Goal: Find specific page/section: Find specific page/section

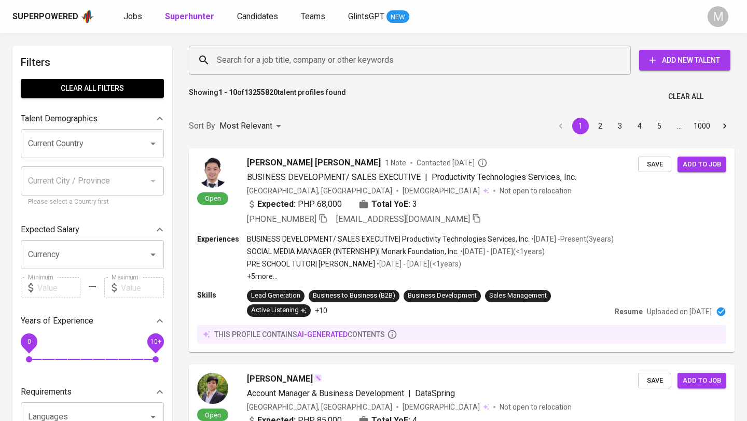
click at [374, 58] on input "Search for a job title, company or other keywords" at bounding box center [412, 60] width 396 height 20
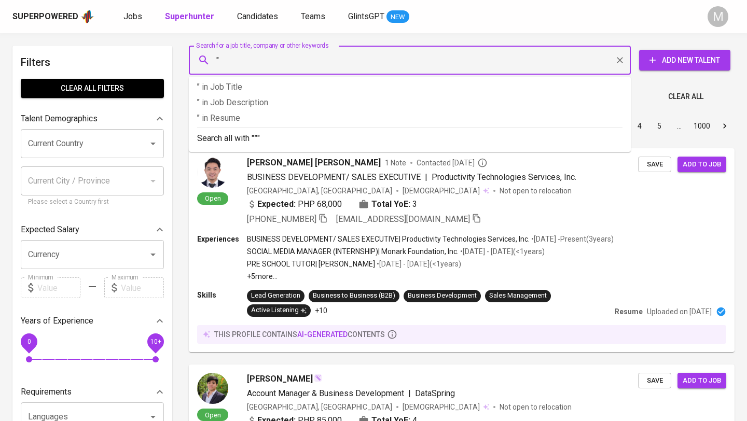
paste input "[PERSON_NAME]"
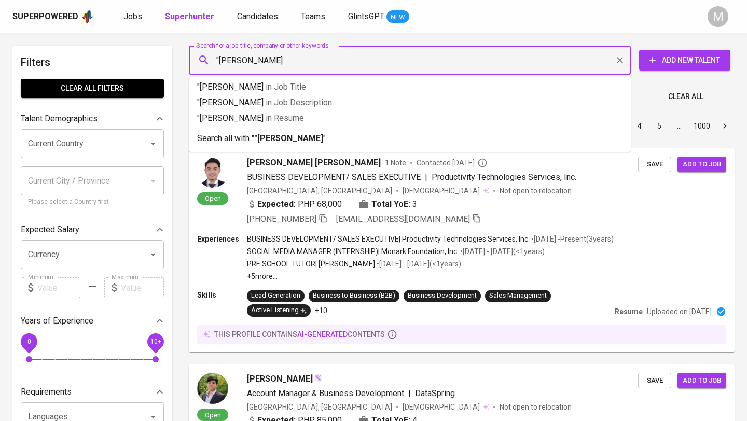
type input ""[PERSON_NAME]""
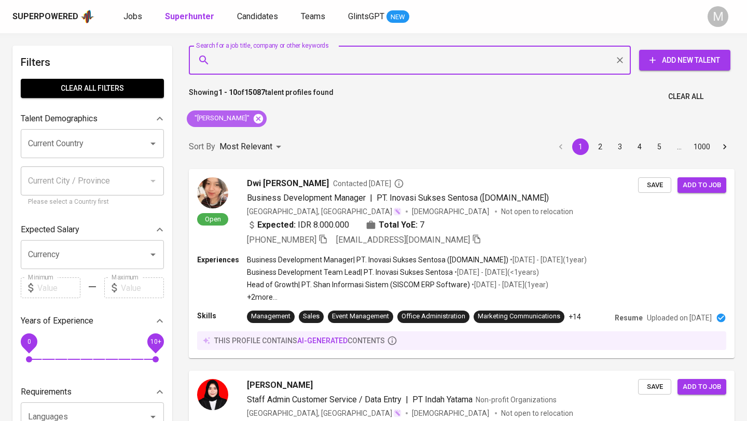
click at [256, 116] on icon at bounding box center [258, 118] width 9 height 9
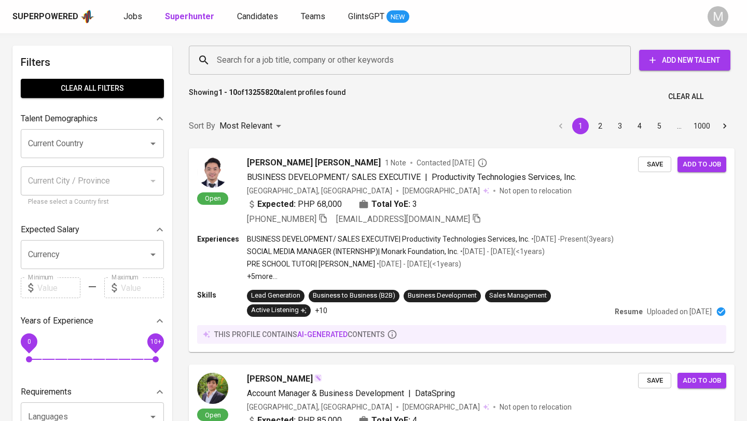
click at [50, 12] on div "Superpowered" at bounding box center [45, 17] width 66 height 12
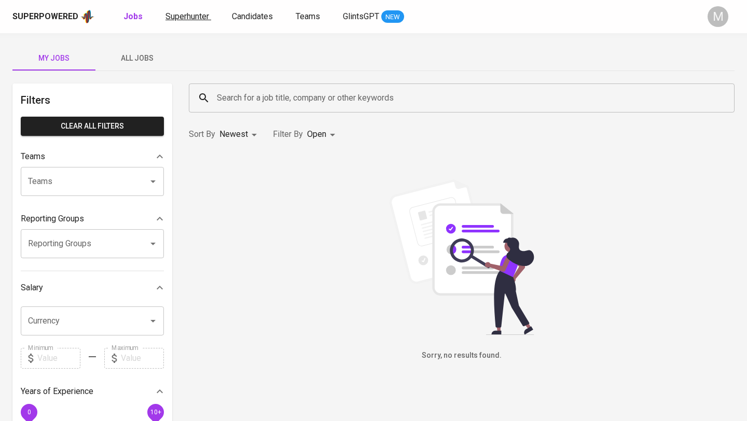
click at [180, 11] on span "Superhunter" at bounding box center [187, 16] width 44 height 10
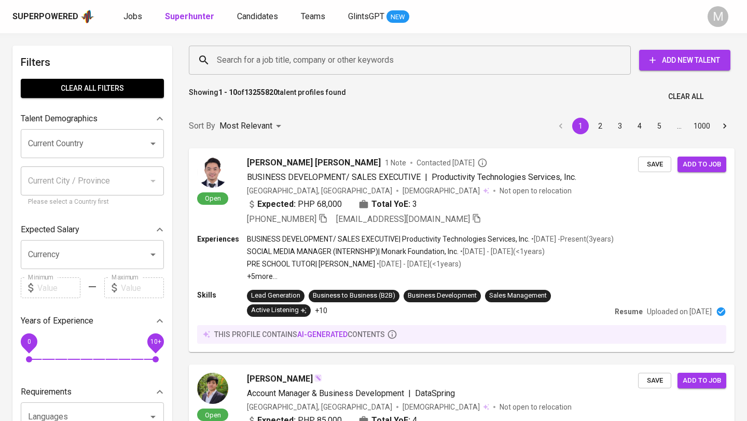
click at [262, 63] on input "Search for a job title, company or other keywords" at bounding box center [412, 60] width 396 height 20
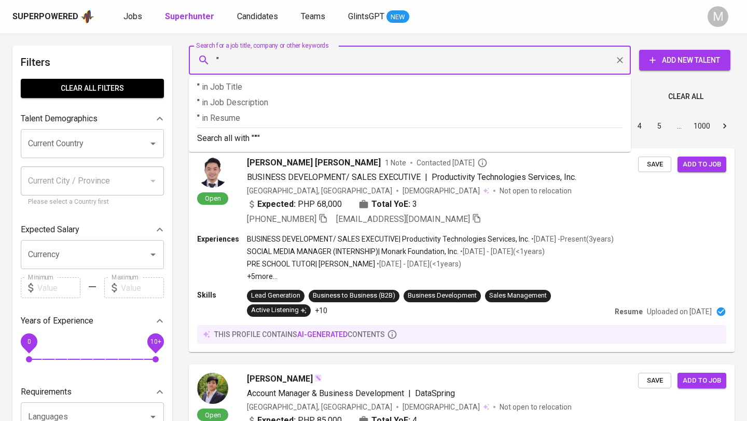
paste input "[PERSON_NAME]"
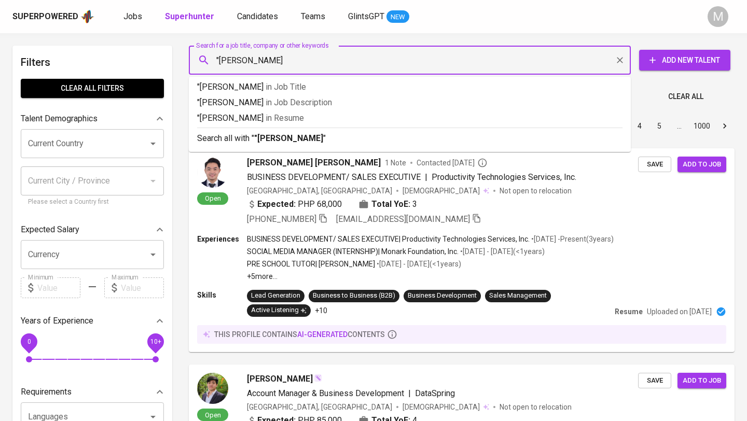
type input ""[PERSON_NAME]""
